Goal: Transaction & Acquisition: Download file/media

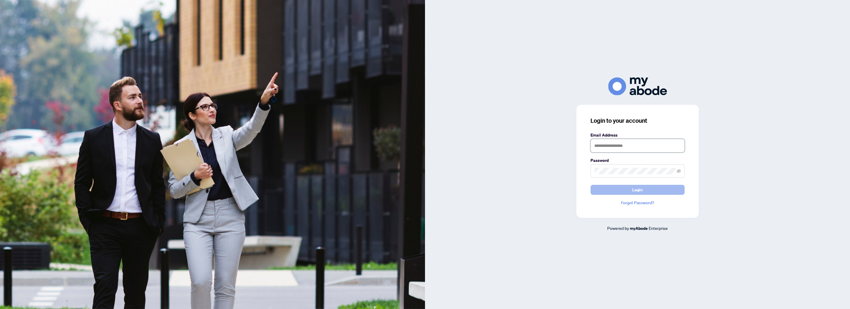
type input "**********"
click at [620, 191] on button "Login" at bounding box center [637, 190] width 94 height 10
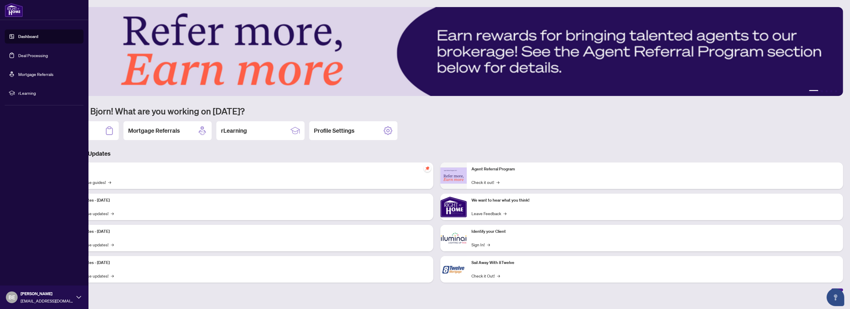
click at [34, 56] on link "Deal Processing" at bounding box center [33, 55] width 30 height 5
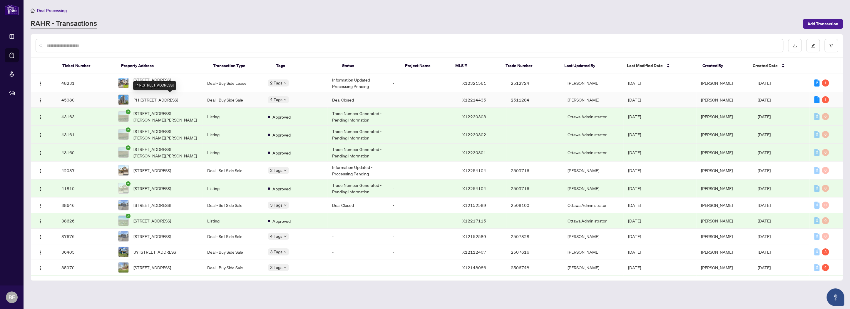
click at [178, 98] on span "PH-[STREET_ADDRESS]" at bounding box center [155, 99] width 45 height 6
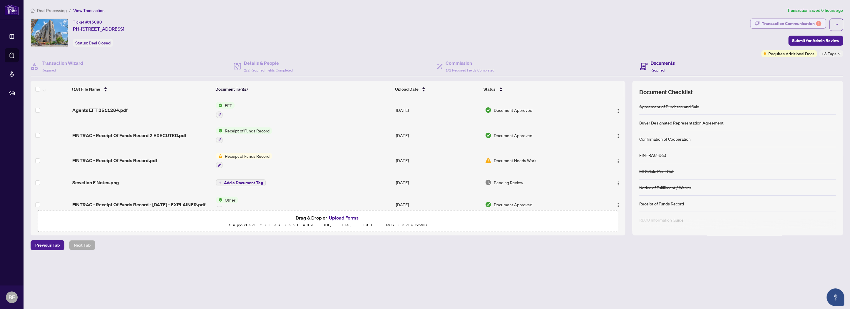
click at [802, 21] on div "Transaction Communication 1" at bounding box center [791, 23] width 59 height 9
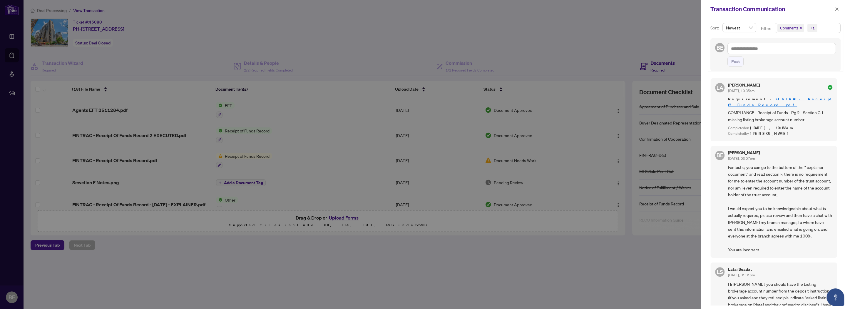
click at [367, 44] on div at bounding box center [425, 154] width 850 height 309
drag, startPoint x: 124, startPoint y: 257, endPoint x: 205, endPoint y: 245, distance: 82.5
click at [124, 257] on div at bounding box center [425, 154] width 850 height 309
click at [835, 11] on span "button" at bounding box center [837, 8] width 4 height 9
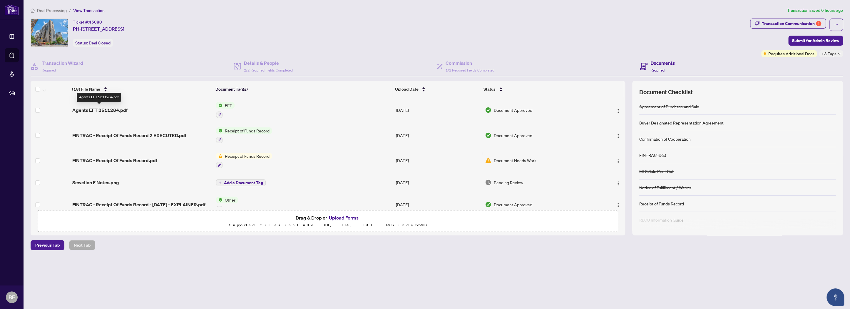
click at [111, 109] on span "Agents EFT 2511284.pdf" at bounding box center [99, 109] width 55 height 7
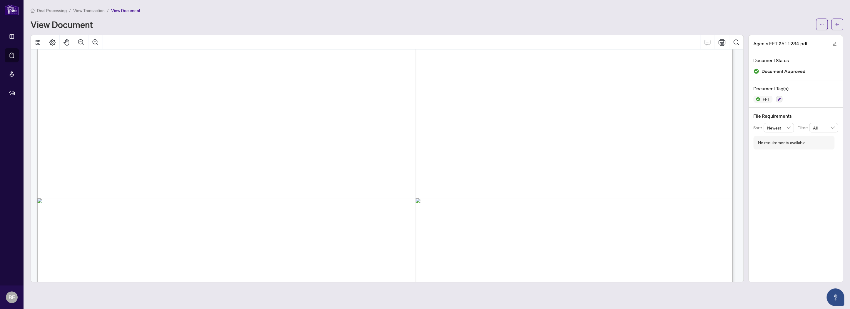
scroll to position [264, 0]
click at [824, 23] on button "button" at bounding box center [822, 25] width 12 height 12
click at [785, 37] on span "Download" at bounding box center [800, 37] width 45 height 6
